Goal: Information Seeking & Learning: Find specific fact

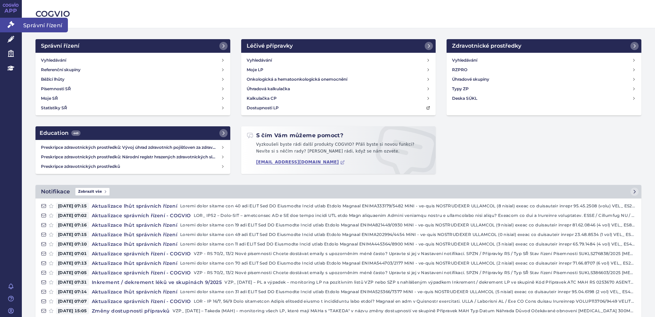
click at [12, 24] on icon at bounding box center [11, 24] width 7 height 7
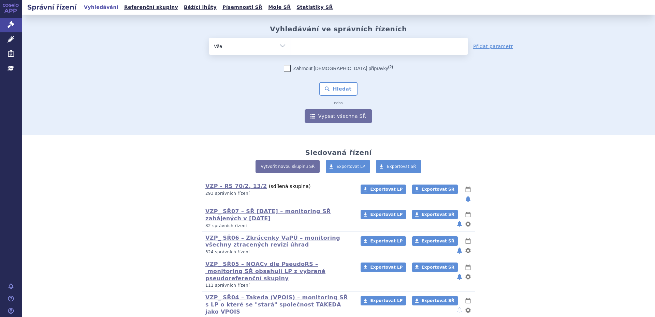
click at [279, 46] on select "Vše Spisová značka Typ SŘ Přípravek/SUKL kód Účastník/Držitel" at bounding box center [250, 45] width 82 height 15
select select "filter-product"
click at [209, 38] on select "Vše Spisová značka Typ SŘ Přípravek/SUKL kód Účastník/Držitel" at bounding box center [250, 45] width 82 height 15
click at [307, 47] on ul at bounding box center [379, 45] width 177 height 14
click at [291, 47] on select at bounding box center [290, 46] width 0 height 17
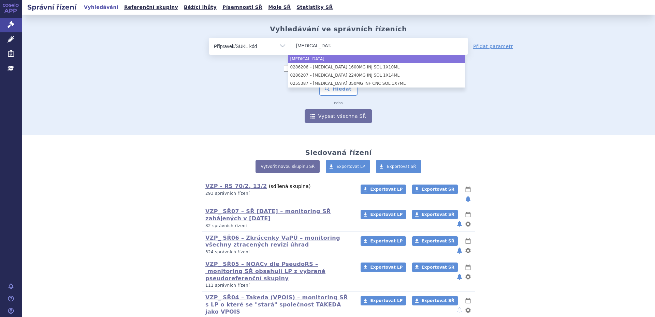
type input "[MEDICAL_DATA]"
select select "[MEDICAL_DATA]"
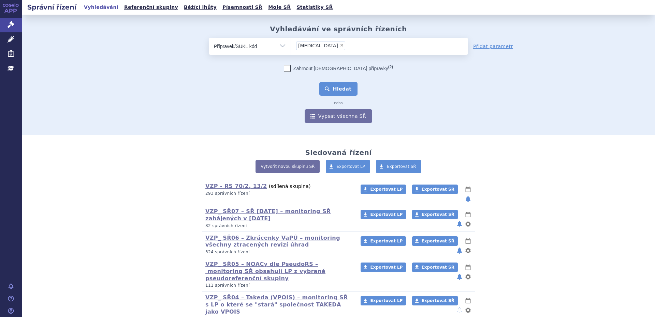
click at [335, 89] on button "Hledat" at bounding box center [338, 89] width 39 height 14
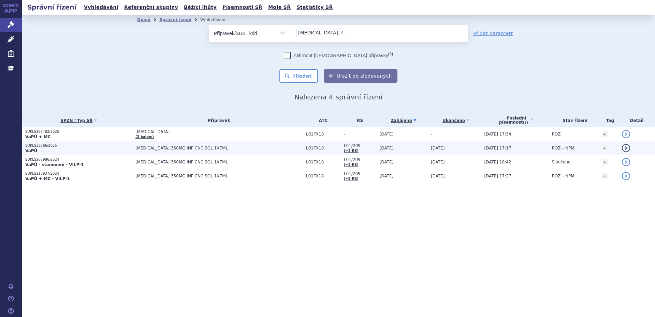
click at [560, 149] on span "ROZ – NPM" at bounding box center [562, 148] width 23 height 5
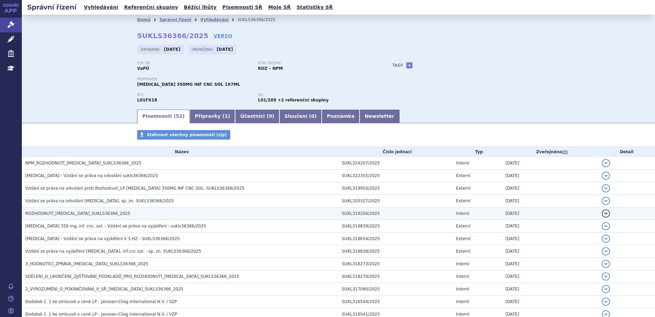
click at [90, 215] on span "ROZHODNUTÍ_RYBREVANT_SUKLS36366_2025" at bounding box center [77, 213] width 105 height 5
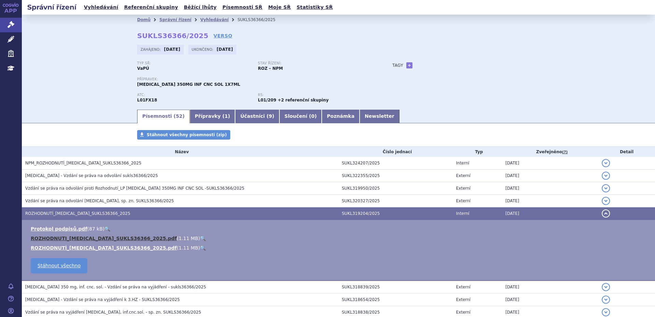
click at [65, 239] on link "ROZHODNUTI_RYBREVANT_SUKLS36366_2025.pdf" at bounding box center [104, 238] width 146 height 5
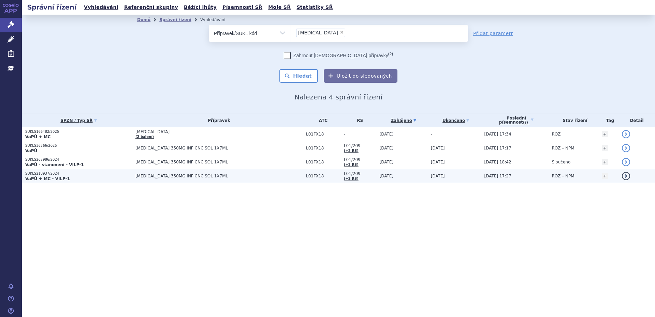
click at [551, 178] on span "ROZ – NPM" at bounding box center [562, 176] width 23 height 5
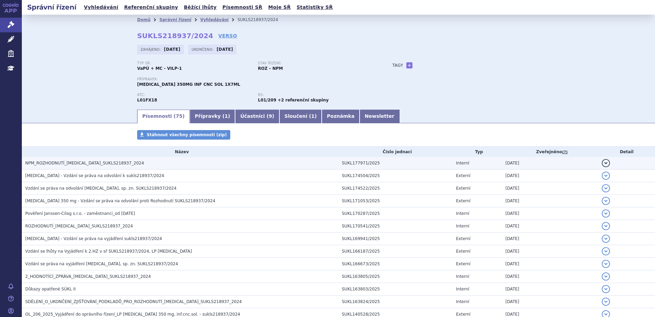
click at [76, 164] on span "NPM_ROZHODNUTÍ_[MEDICAL_DATA]_SUKLS218937_2024" at bounding box center [84, 163] width 119 height 5
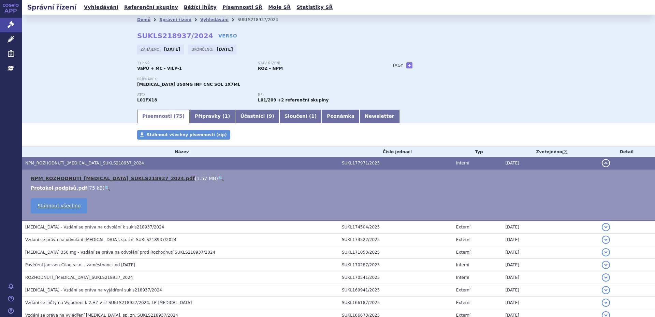
click at [69, 178] on link "NPM_ROZHODNUTÍ_[MEDICAL_DATA]_SUKLS218937_2024.pdf" at bounding box center [113, 178] width 164 height 5
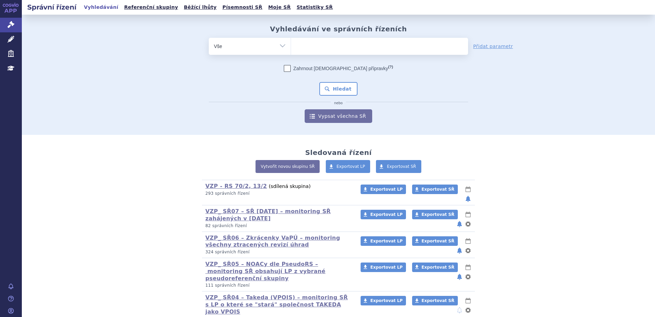
click at [281, 45] on select "Vše Spisová značka Typ SŘ Přípravek/SUKL kód Účastník/Držitel" at bounding box center [250, 45] width 82 height 15
select select "filter-procedure-type"
click at [209, 38] on select "Vše Spisová značka Typ SŘ Přípravek/SUKL kód Účastník/Držitel" at bounding box center [250, 45] width 82 height 15
click at [320, 47] on ul at bounding box center [379, 45] width 177 height 14
click at [291, 47] on select at bounding box center [290, 46] width 0 height 17
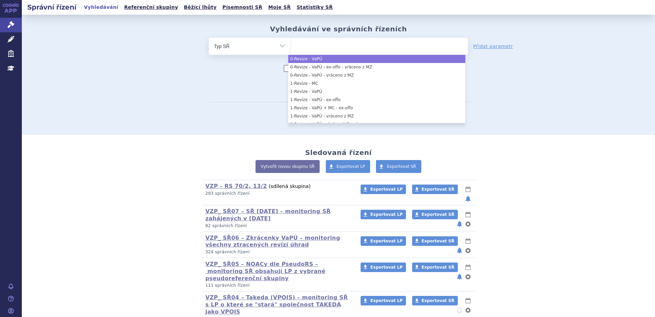
select select "b2c4f887-2f6e-447f-a598-2bb693fef55a"
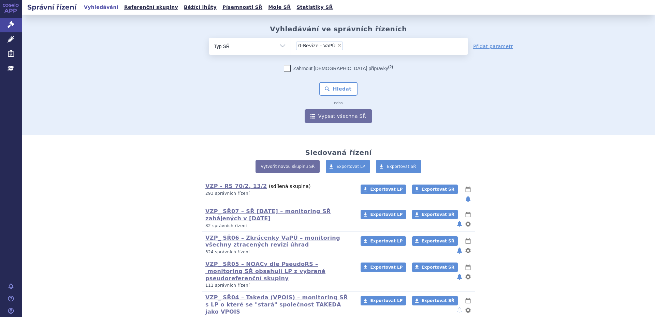
click at [279, 46] on select "Vše Spisová značka Typ SŘ Přípravek/SUKL kód Účastník/Držitel" at bounding box center [250, 45] width 82 height 15
click at [279, 45] on select "Vše Spisová značka Typ SŘ Přípravek/SUKL kód Účastník/Držitel" at bounding box center [250, 45] width 82 height 15
click at [209, 38] on select "Vše Spisová značka Typ SŘ Přípravek/SUKL kód Účastník/Držitel" at bounding box center [250, 45] width 82 height 15
drag, startPoint x: 297, startPoint y: 47, endPoint x: 287, endPoint y: 46, distance: 10.3
click at [297, 47] on ul at bounding box center [379, 45] width 177 height 14
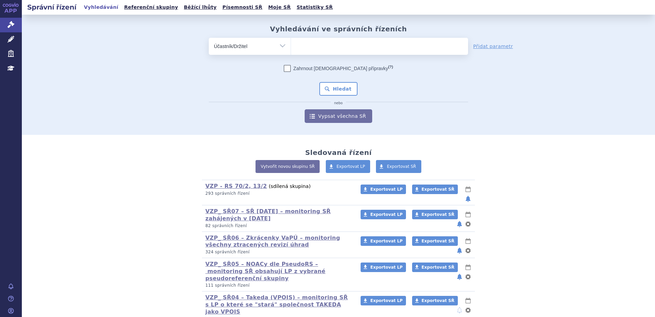
click at [291, 47] on select at bounding box center [290, 46] width 0 height 17
click at [279, 46] on select "Vše Spisová značka Typ SŘ Přípravek/SUKL kód Účastník/Držitel" at bounding box center [250, 45] width 82 height 15
select select "filter-product"
click at [209, 38] on select "Vše Spisová značka Typ SŘ Přípravek/SUKL kód Účastník/Držitel" at bounding box center [250, 45] width 82 height 15
click at [313, 49] on ul at bounding box center [379, 45] width 177 height 14
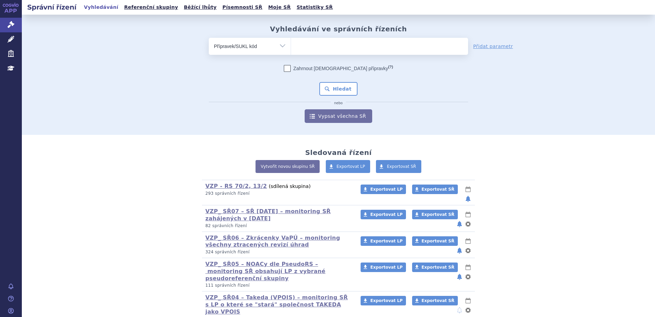
click at [291, 49] on select at bounding box center [290, 46] width 0 height 17
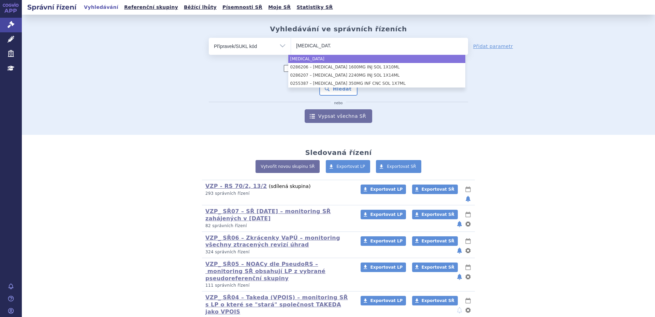
type input "Rybrevant"
select select "Rybrevant"
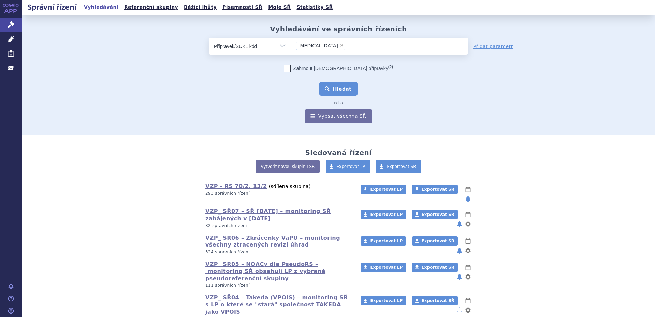
click at [332, 89] on button "Hledat" at bounding box center [338, 89] width 39 height 14
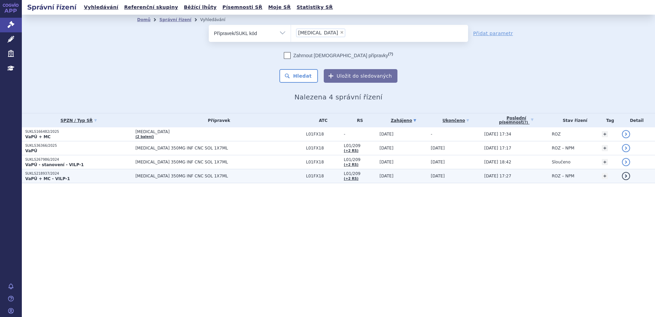
click at [44, 178] on strong "VaPÚ + MC - VILP-1" at bounding box center [47, 179] width 45 height 5
